Goal: Use online tool/utility: Use online tool/utility

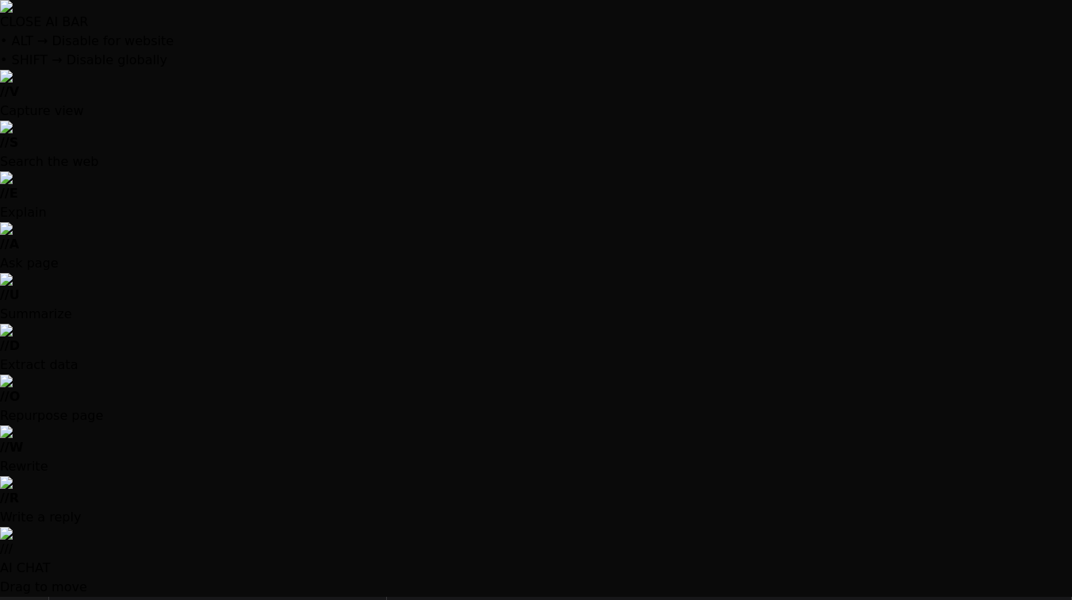
type textarea "x"
type textarea "y"
type textarea "x"
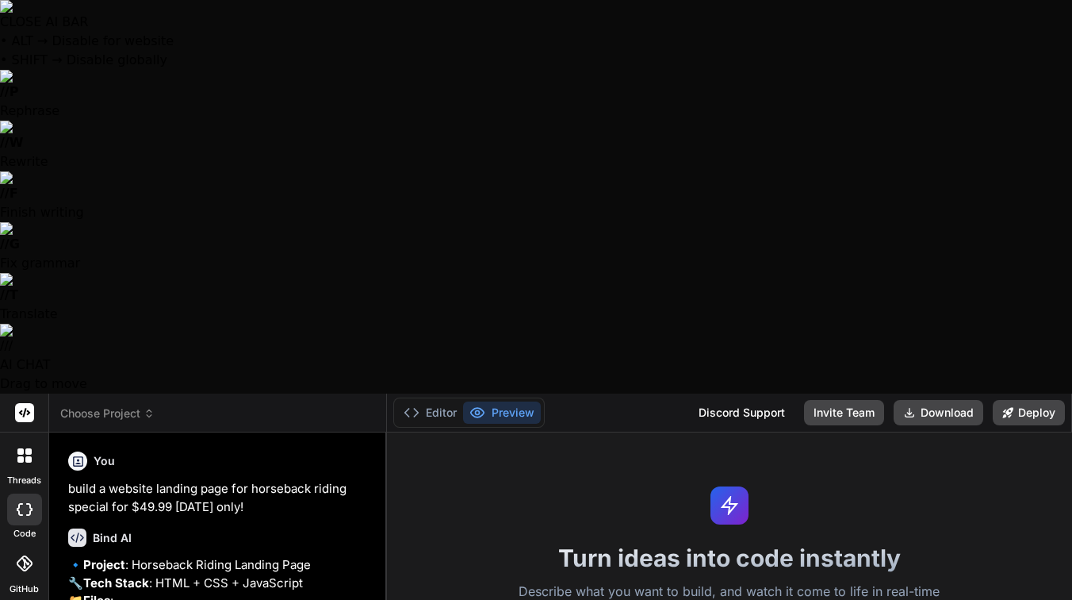
type textarea "ye"
type textarea "x"
type textarea "yes"
type textarea "x"
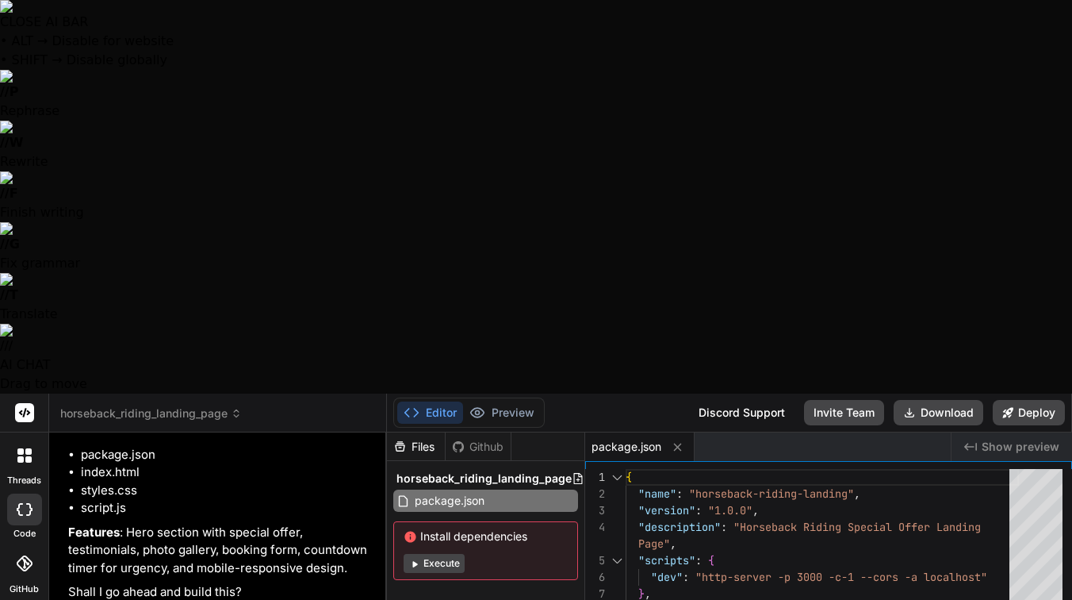
scroll to position [202, 0]
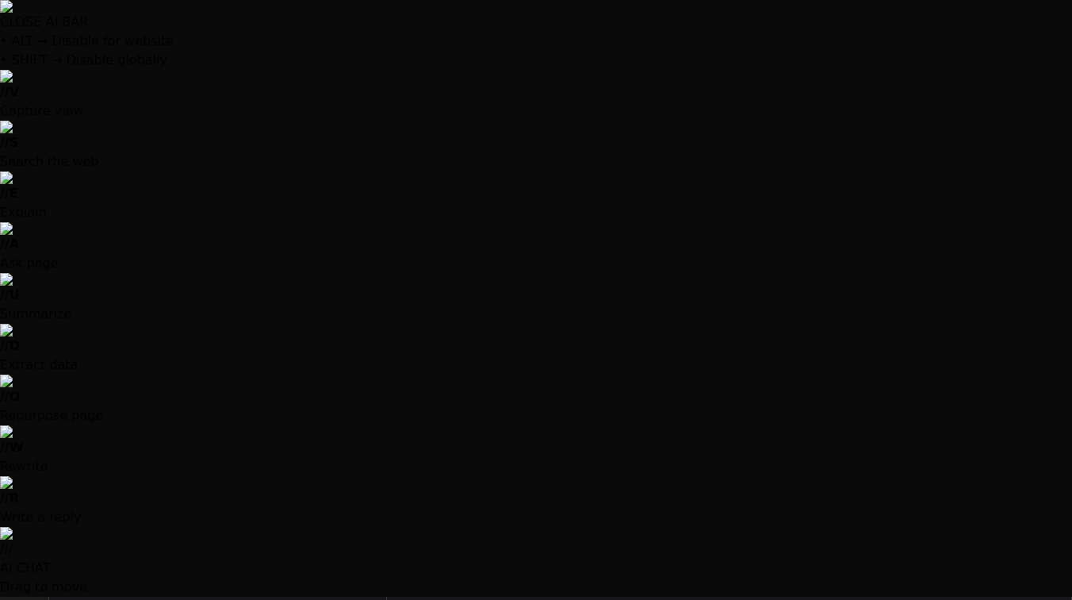
click at [224, 542] on div at bounding box center [536, 300] width 1072 height 600
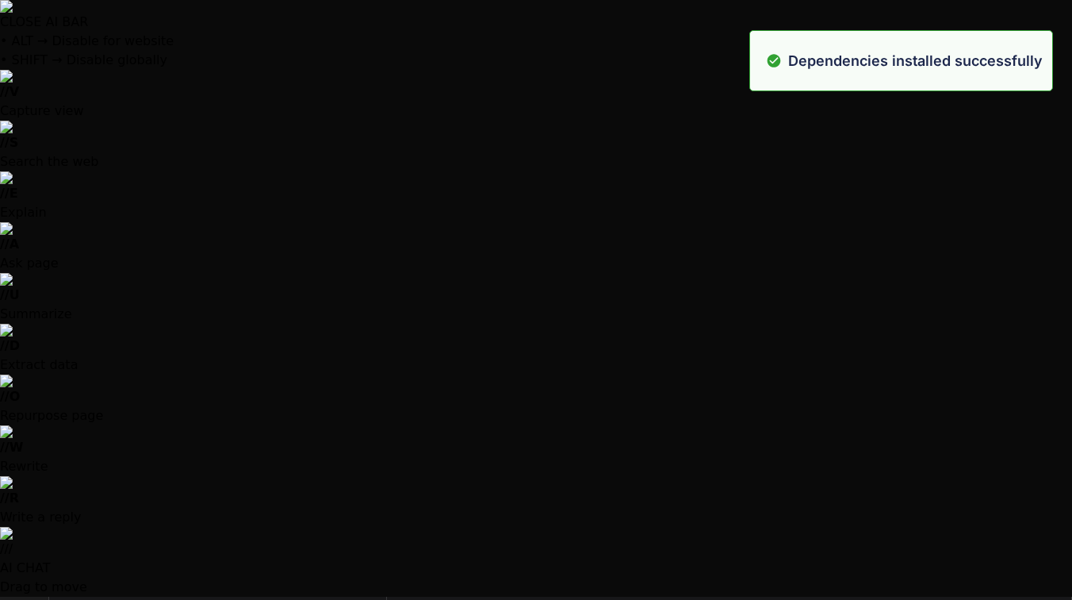
scroll to position [166, 0]
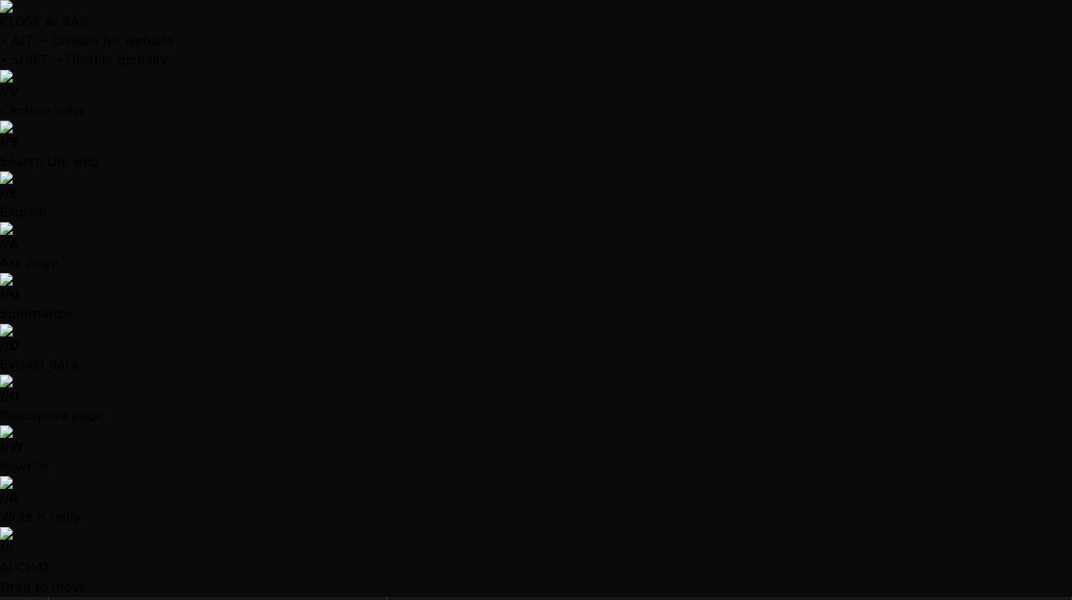
type textarea "x"
type textarea "</footer> <script src="script.js"></script> </body> </html>"
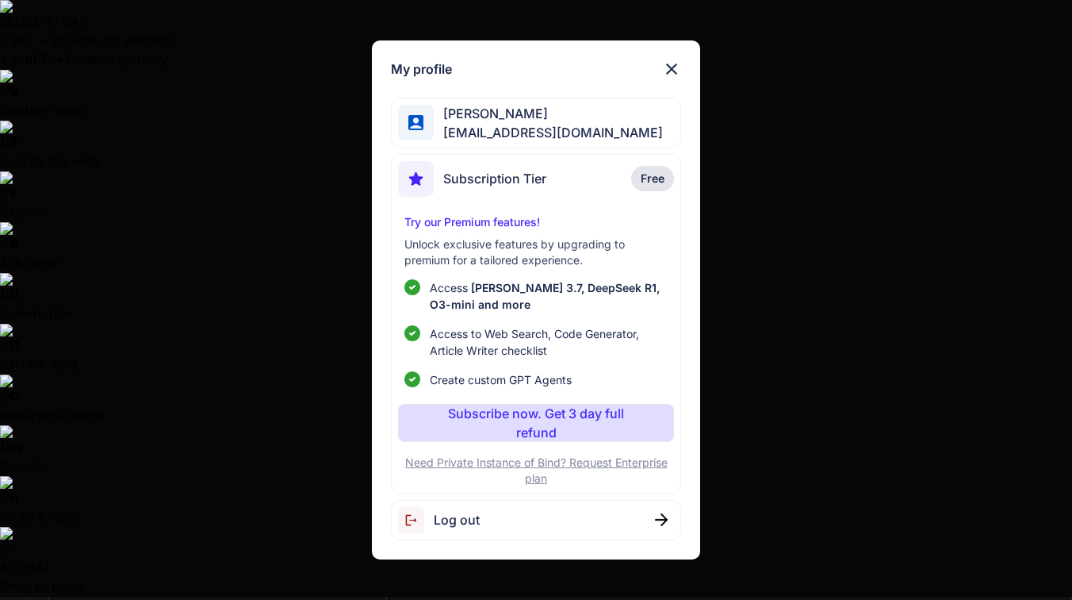
type textarea "x"
type textarea ".gallery-grid { grid-template-columns: 1fr; } }"
click at [26, 556] on div "My profile [PERSON_NAME] [EMAIL_ADDRESS][DOMAIN_NAME] Subscription Tier Free Tr…" at bounding box center [536, 300] width 1072 height 600
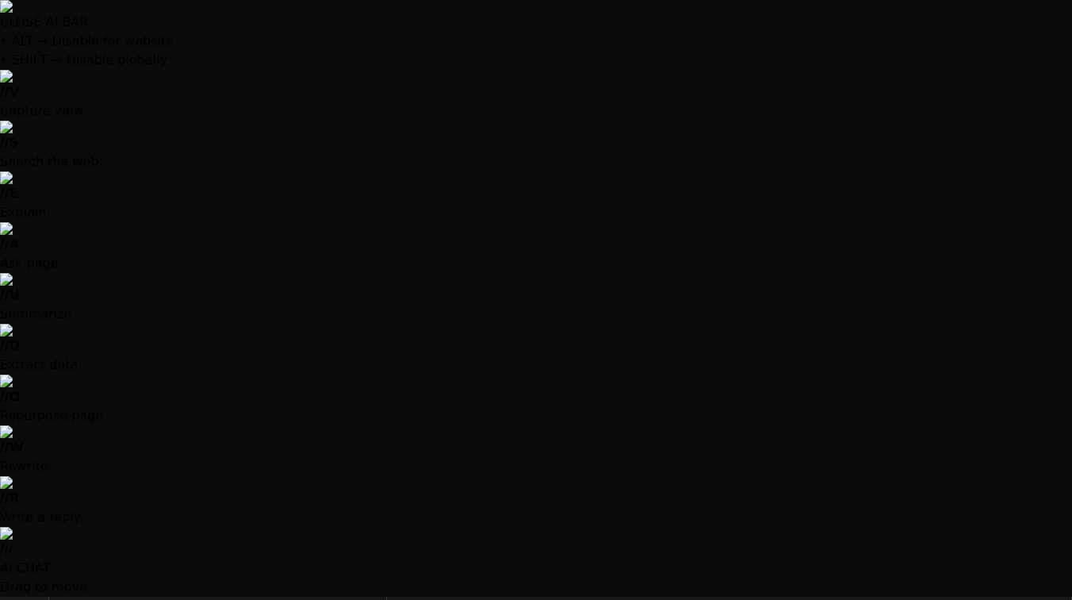
scroll to position [251, 0]
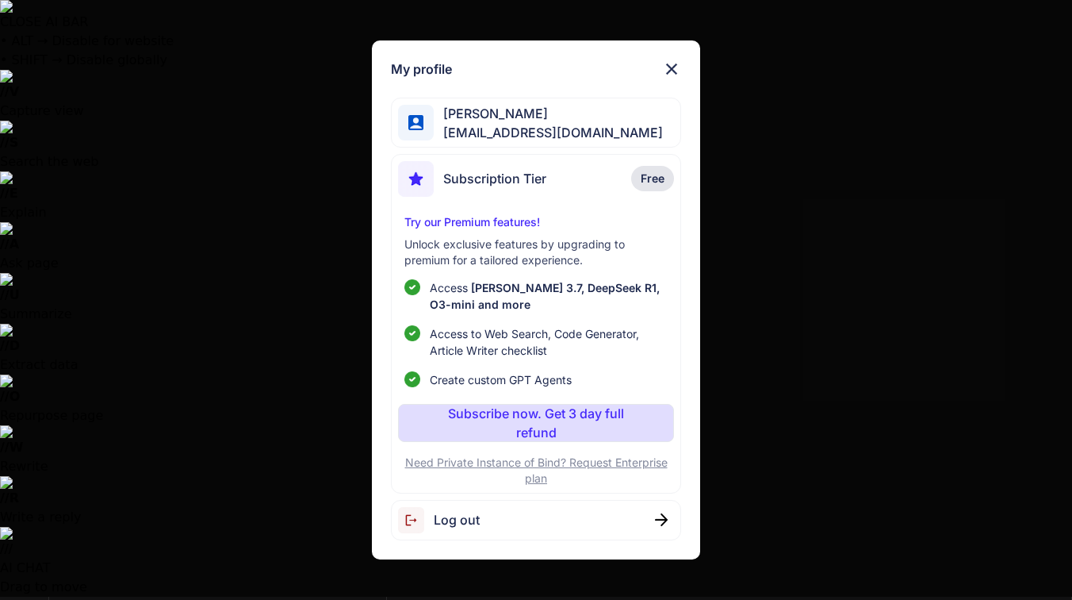
click at [21, 568] on div "My profile [PERSON_NAME] [EMAIL_ADDRESS][DOMAIN_NAME] Subscription Tier Free Tr…" at bounding box center [536, 300] width 1072 height 600
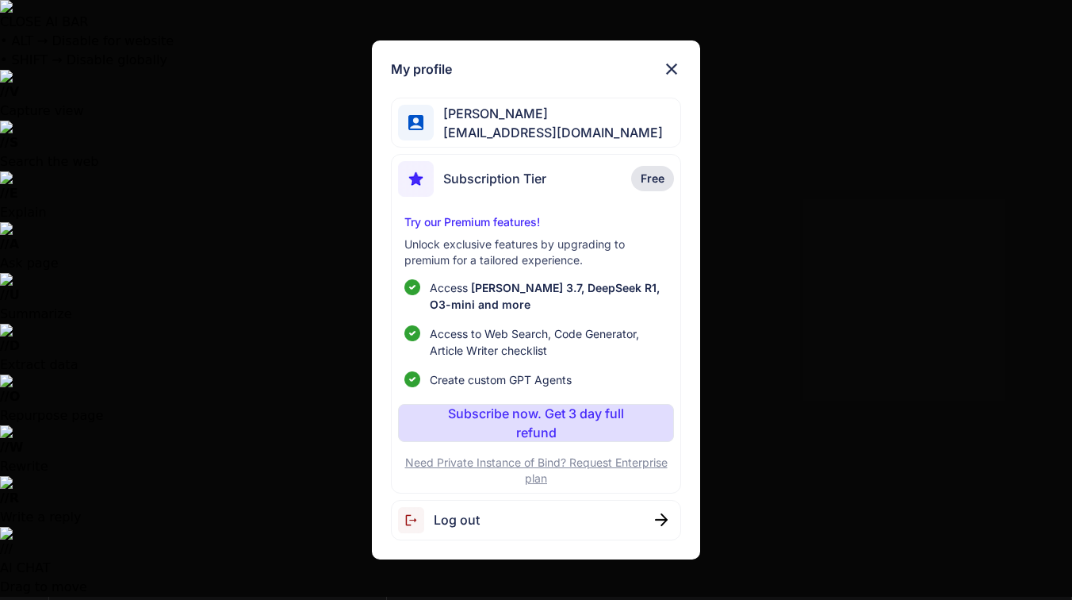
click at [21, 568] on div "My profile [PERSON_NAME] [EMAIL_ADDRESS][DOMAIN_NAME] Subscription Tier Free Tr…" at bounding box center [536, 300] width 1072 height 600
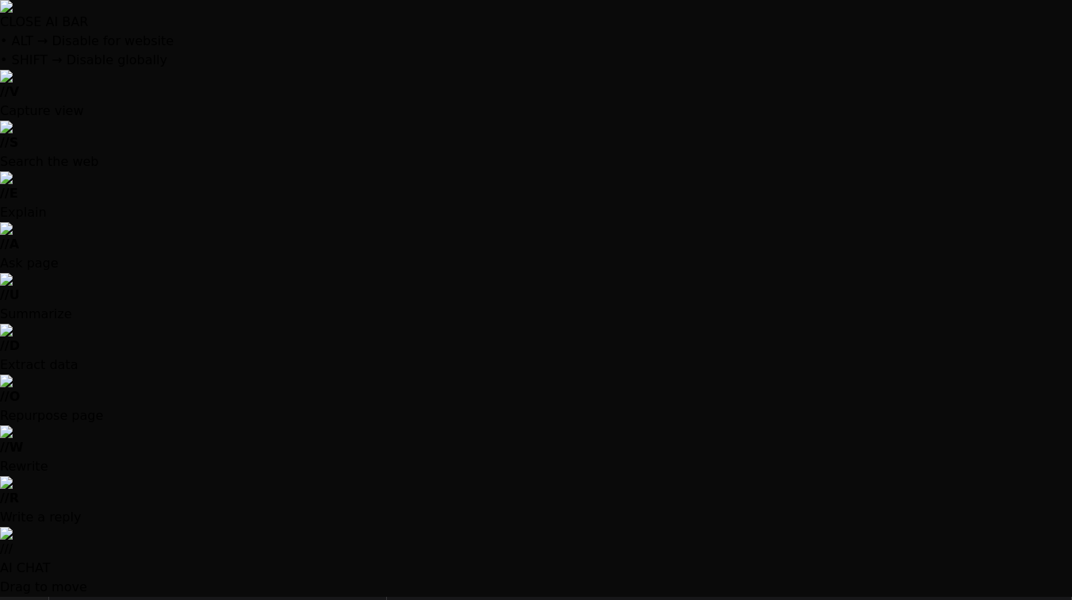
type textarea "x"
type textarea "} } setTimeout(typeWriter, 1000); } });"
type textarea "x"
